Goal: Transaction & Acquisition: Purchase product/service

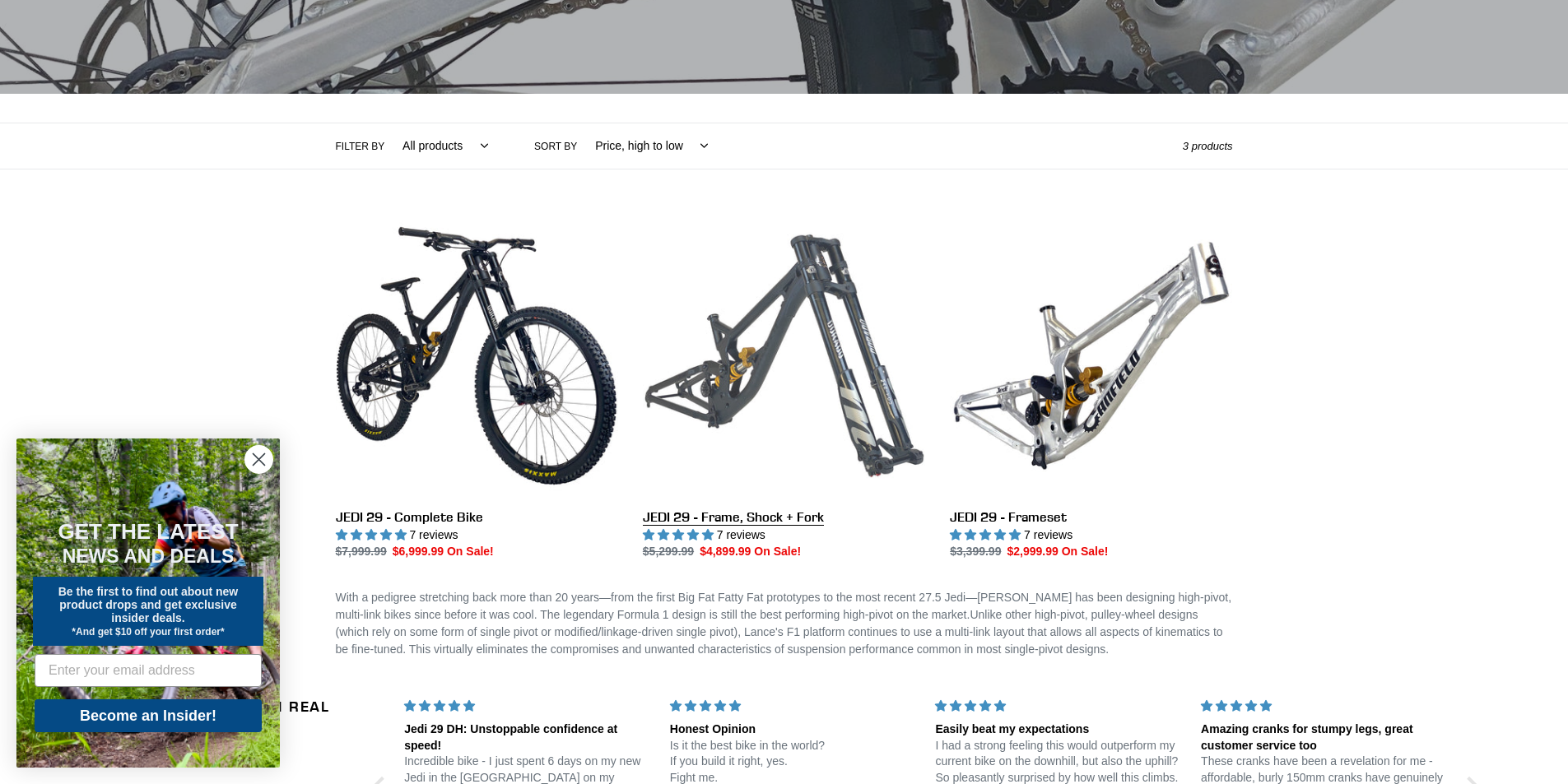
click at [766, 417] on link "JEDI 29 - Frame, Shock + Fork" at bounding box center [784, 388] width 282 height 347
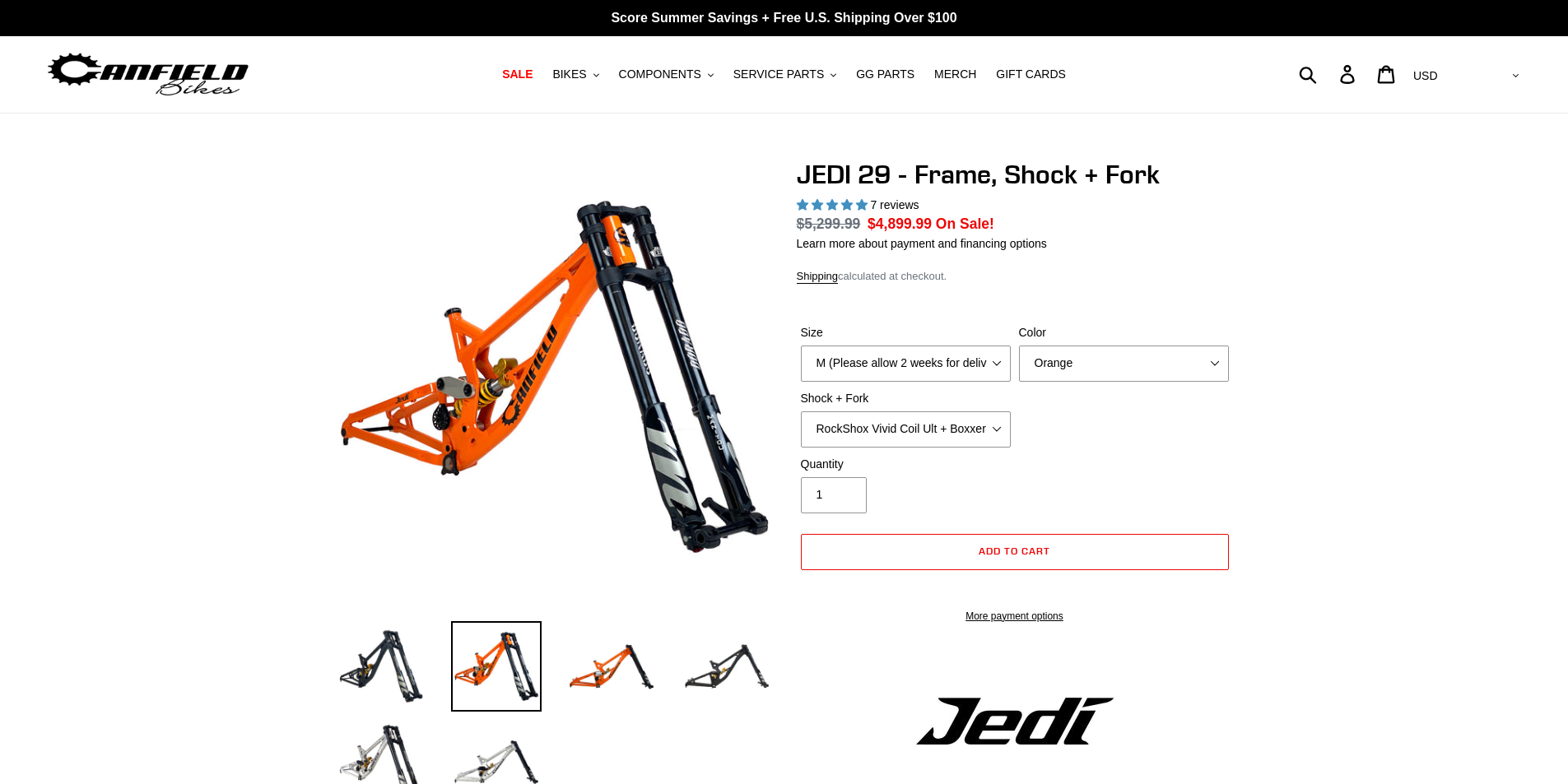
select select "highest-rating"
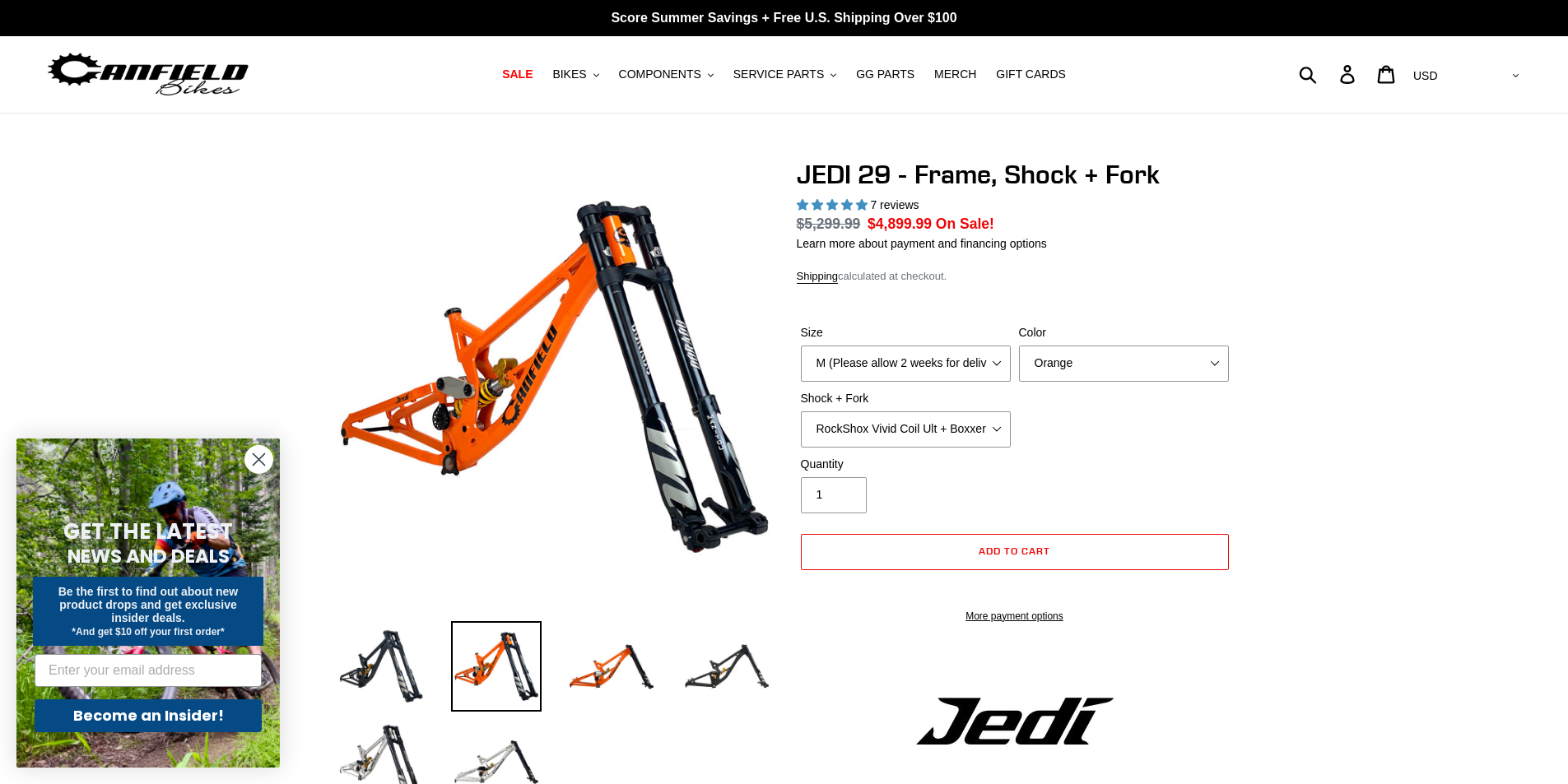
click at [500, 353] on img at bounding box center [705, 449] width 1686 height 1685
click at [614, 647] on img at bounding box center [612, 666] width 91 height 91
